Goal: Task Accomplishment & Management: Use online tool/utility

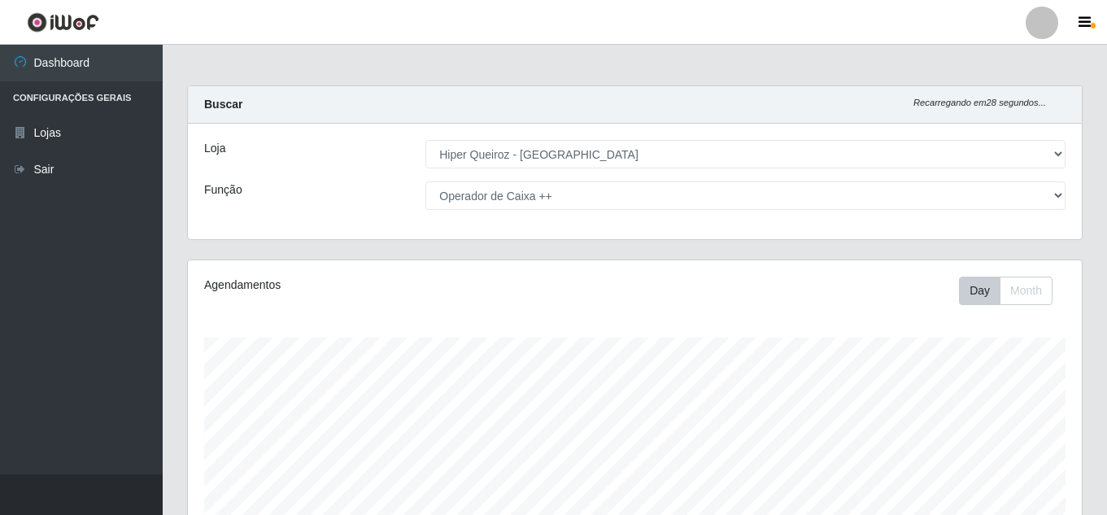
select select "513"
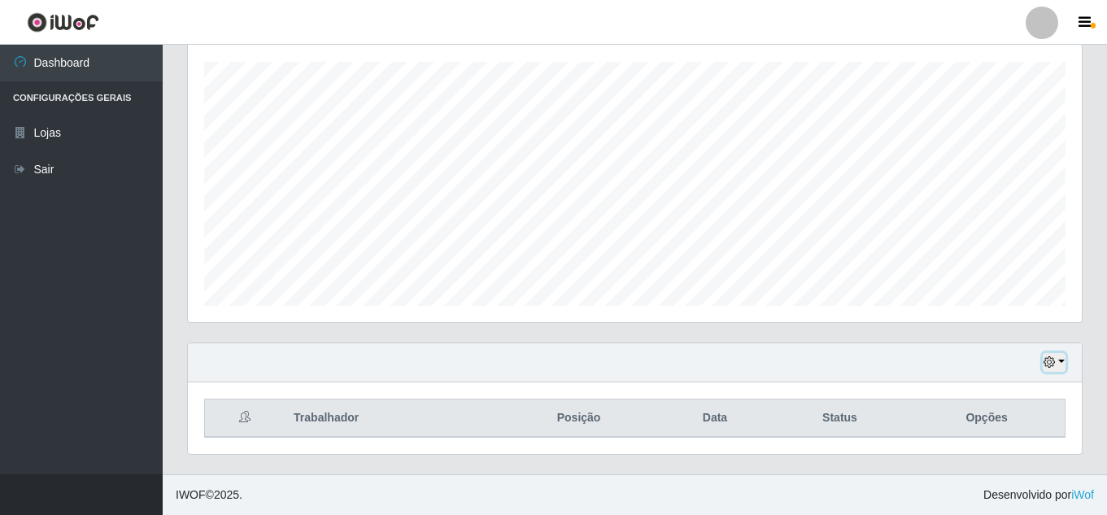
click at [1055, 367] on icon "button" at bounding box center [1048, 361] width 11 height 11
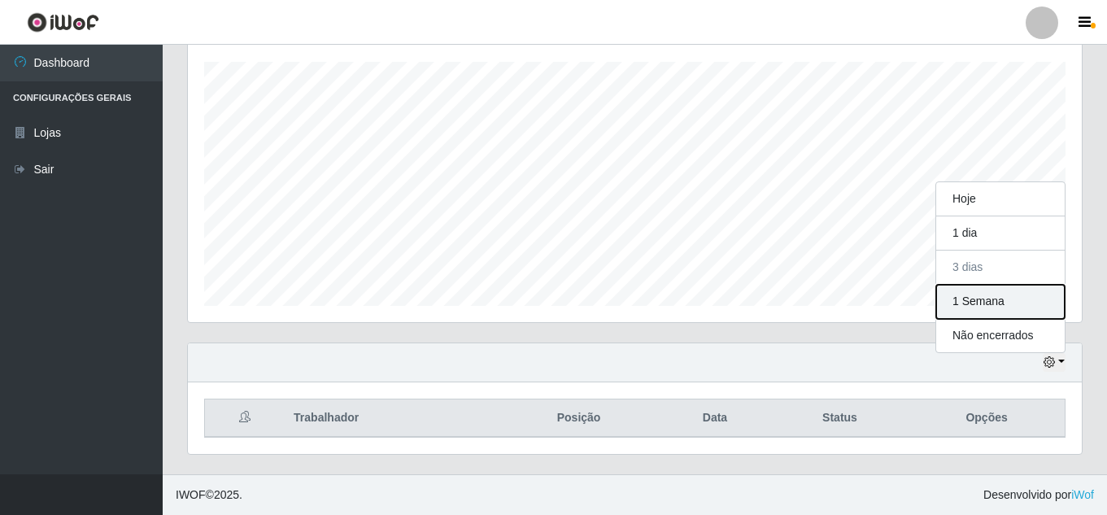
click at [980, 297] on button "1 Semana" at bounding box center [1000, 302] width 128 height 34
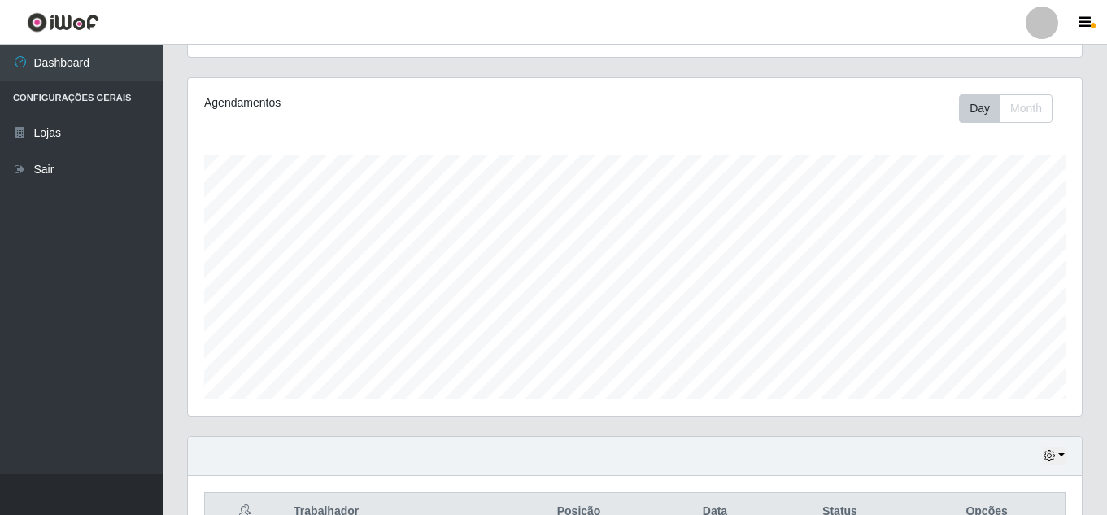
scroll to position [0, 0]
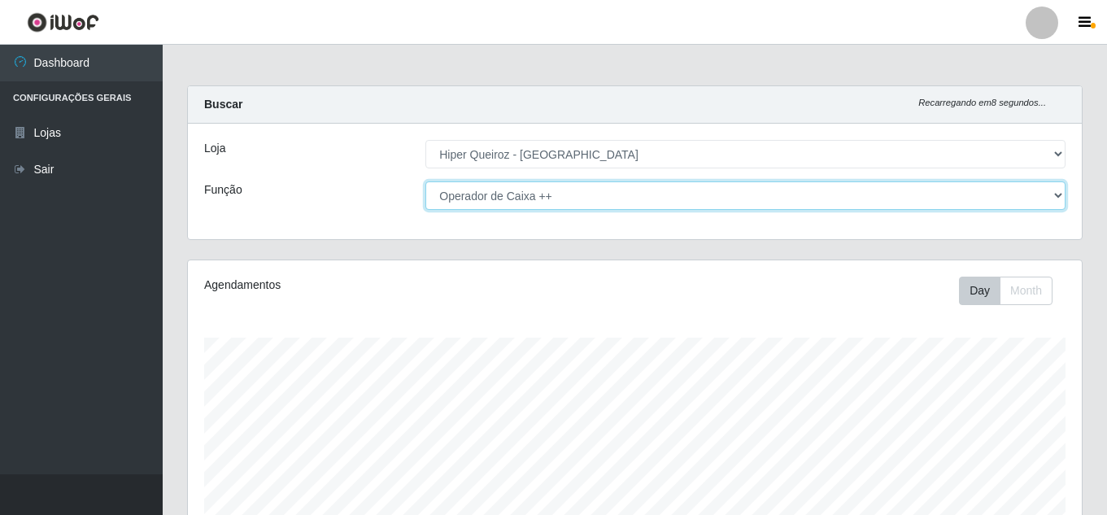
click at [559, 199] on select "[Selecione...] Embalador Embalador + Embalador ++ Operador de Caixa + Operador …" at bounding box center [745, 195] width 640 height 28
click at [425, 181] on select "[Selecione...] Embalador Embalador + Embalador ++ Operador de Caixa + Operador …" at bounding box center [745, 195] width 640 height 28
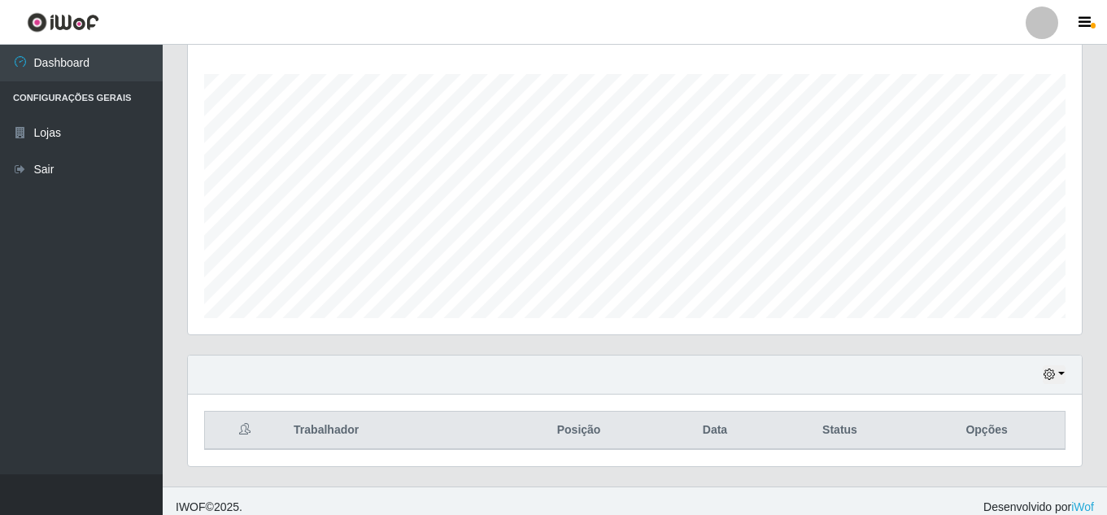
scroll to position [276, 0]
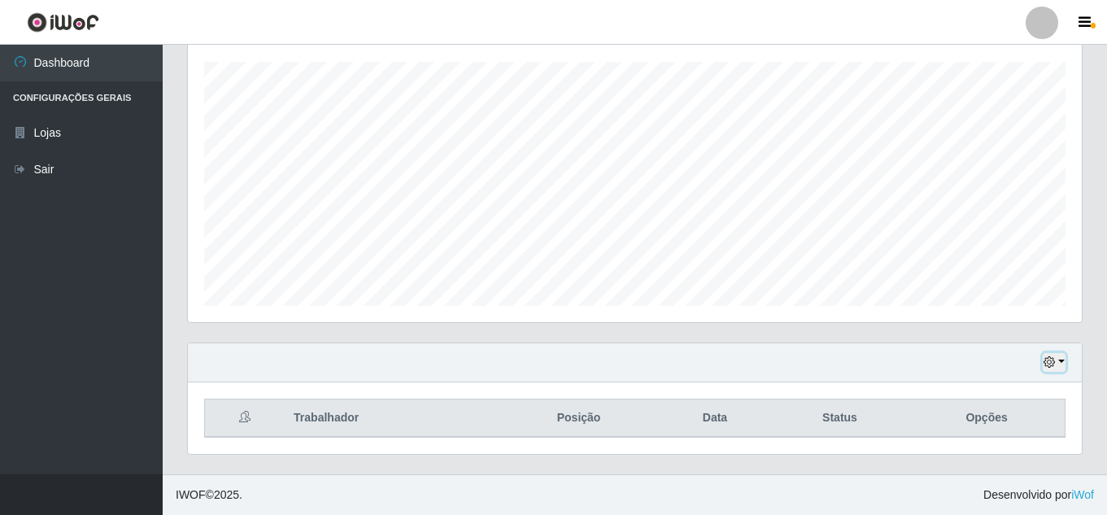
click at [1046, 367] on icon "button" at bounding box center [1048, 361] width 11 height 11
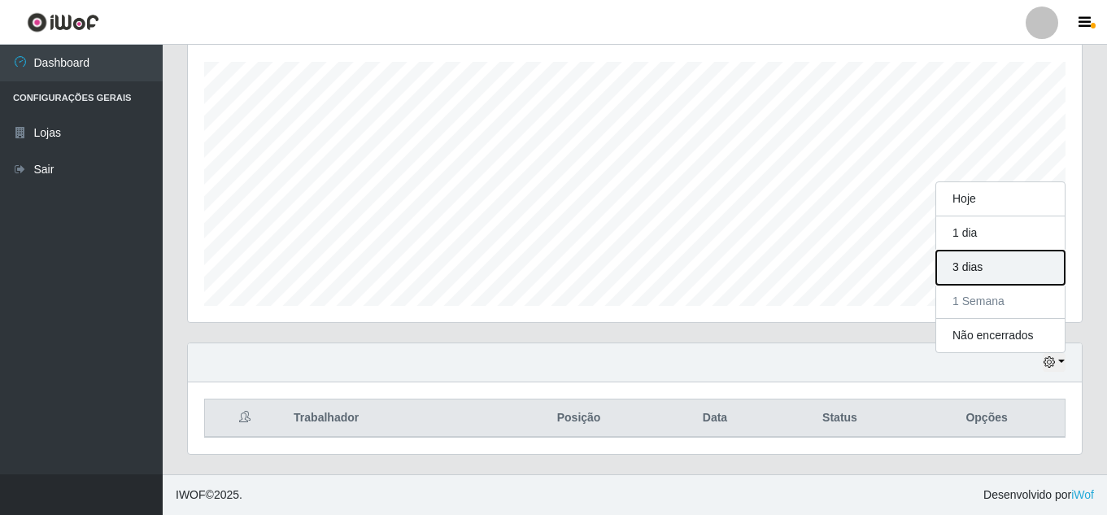
click at [968, 259] on button "3 dias" at bounding box center [1000, 267] width 128 height 34
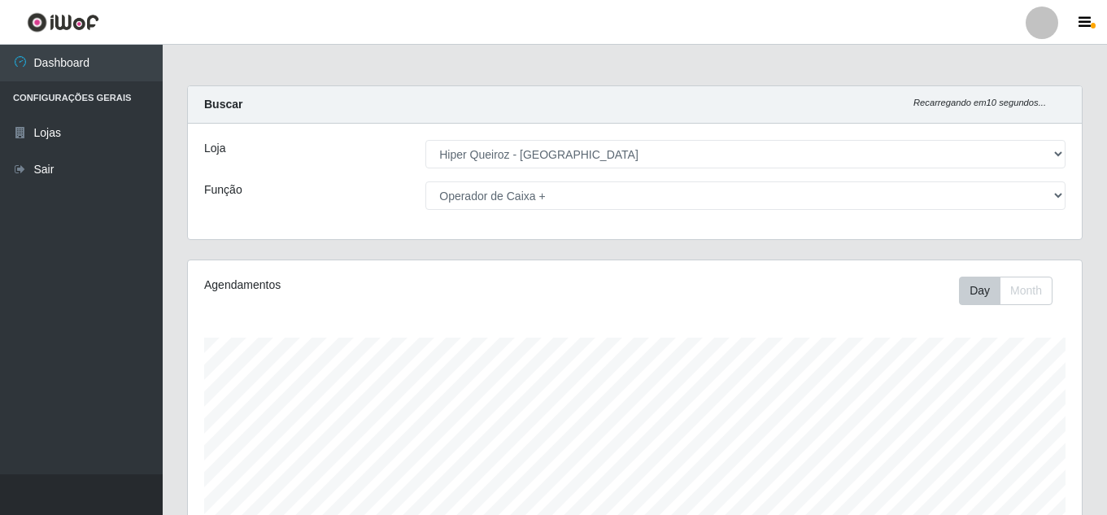
scroll to position [276, 0]
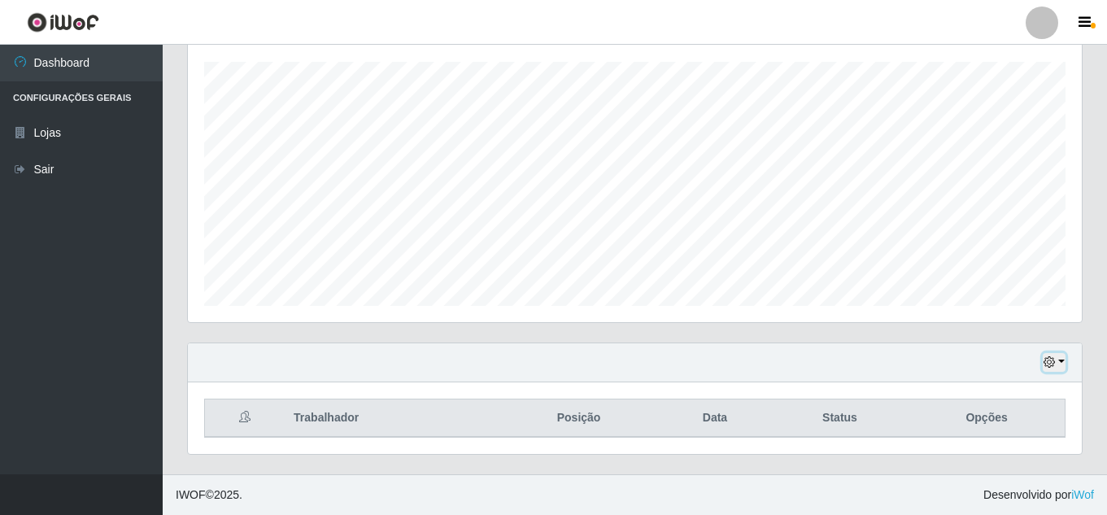
click at [1056, 359] on button "button" at bounding box center [1053, 362] width 23 height 19
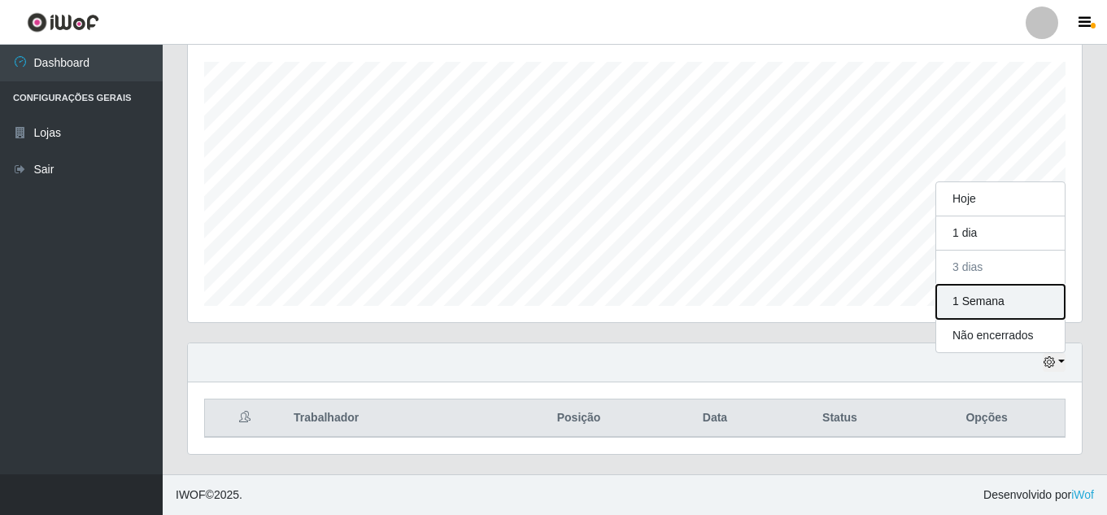
click at [986, 302] on button "1 Semana" at bounding box center [1000, 302] width 128 height 34
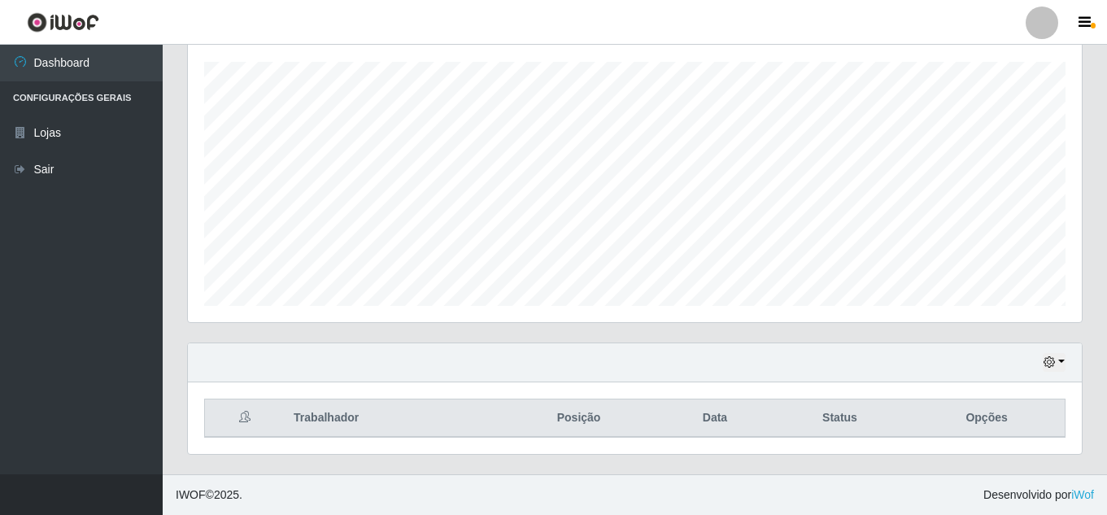
scroll to position [0, 0]
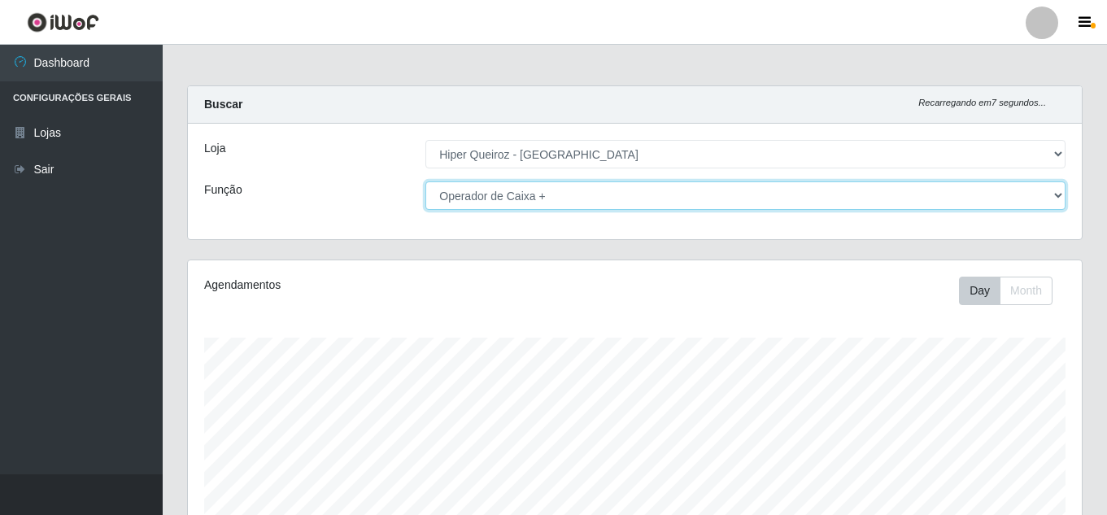
click at [500, 194] on select "[Selecione...] Embalador Embalador + Embalador ++ Operador de Caixa + Operador …" at bounding box center [745, 195] width 640 height 28
click at [425, 181] on select "[Selecione...] Embalador Embalador + Embalador ++ Operador de Caixa + Operador …" at bounding box center [745, 195] width 640 height 28
click at [562, 202] on select "[Selecione...] Embalador Embalador + Embalador ++ Operador de Caixa + Operador …" at bounding box center [745, 195] width 640 height 28
select select "70"
click at [425, 181] on select "[Selecione...] Embalador Embalador + Embalador ++ Operador de Caixa + Operador …" at bounding box center [745, 195] width 640 height 28
